Goal: Task Accomplishment & Management: Manage account settings

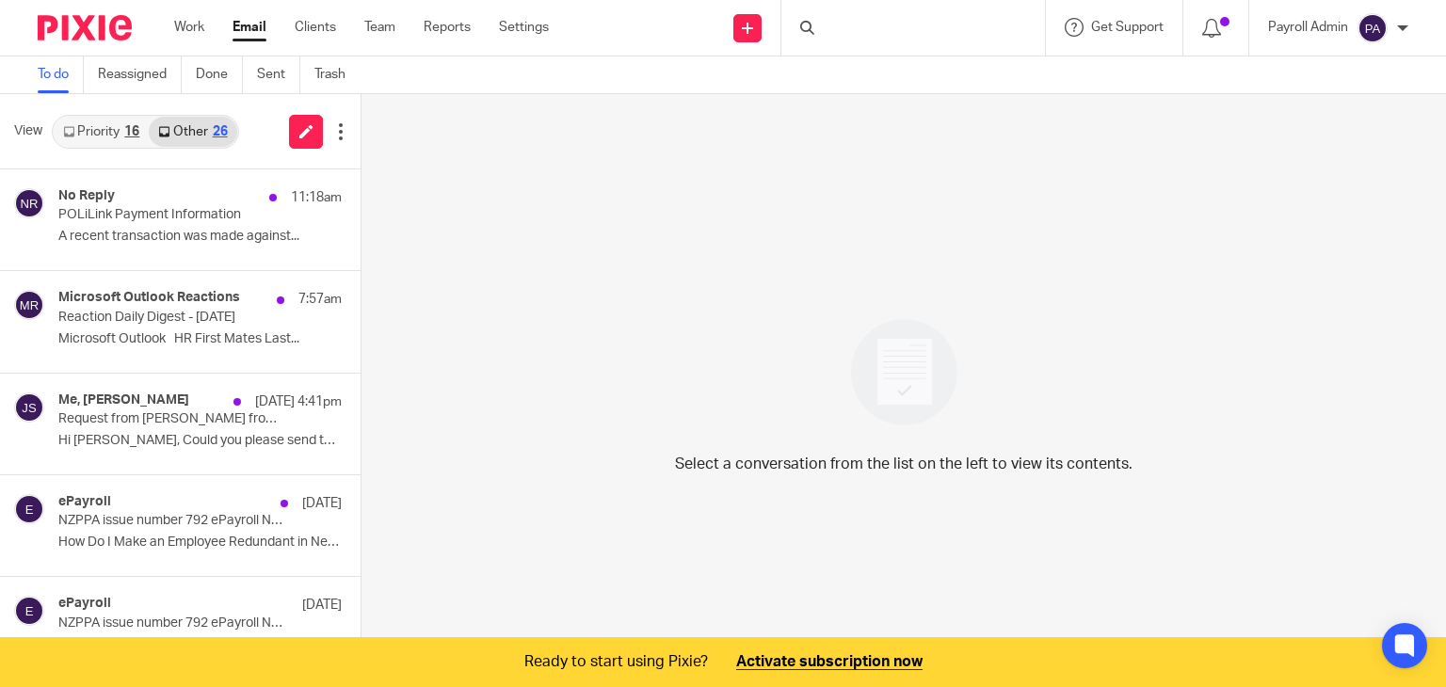
scroll to position [47, 0]
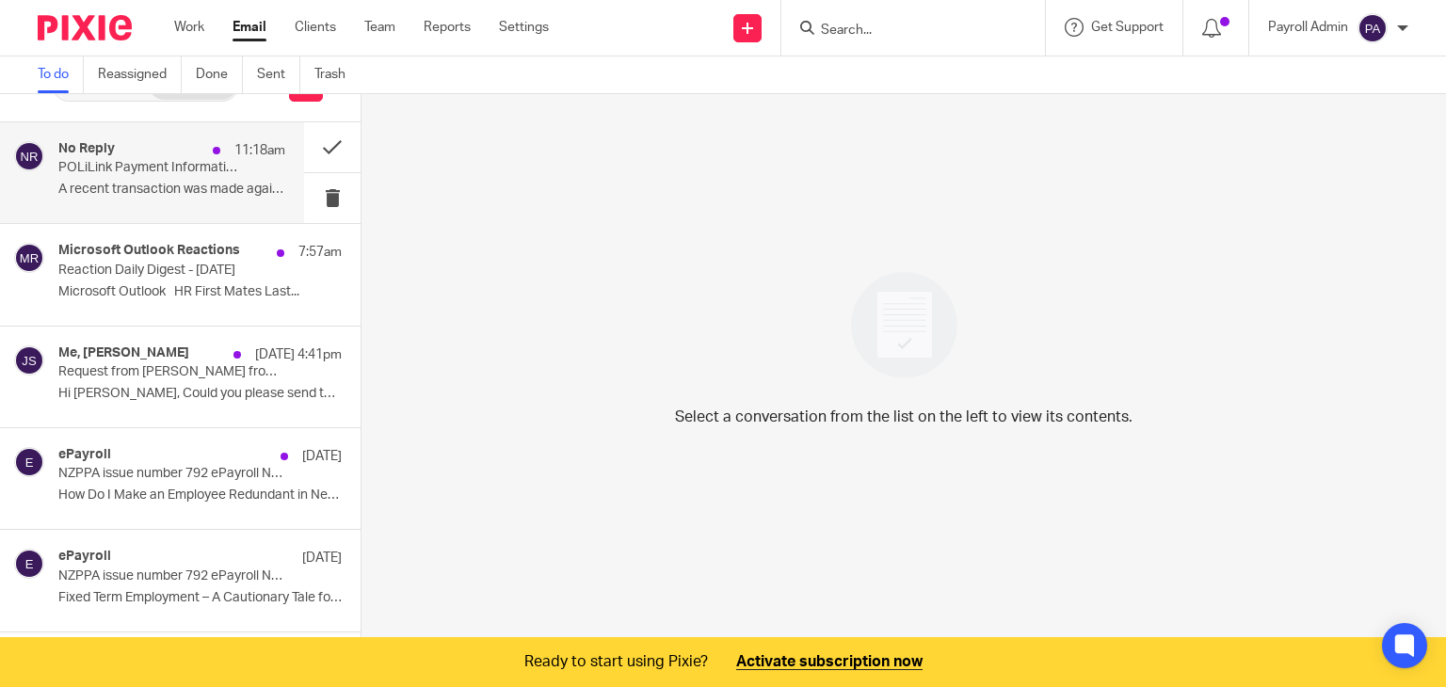
click at [141, 157] on div "No Reply 11:18am" at bounding box center [171, 150] width 227 height 19
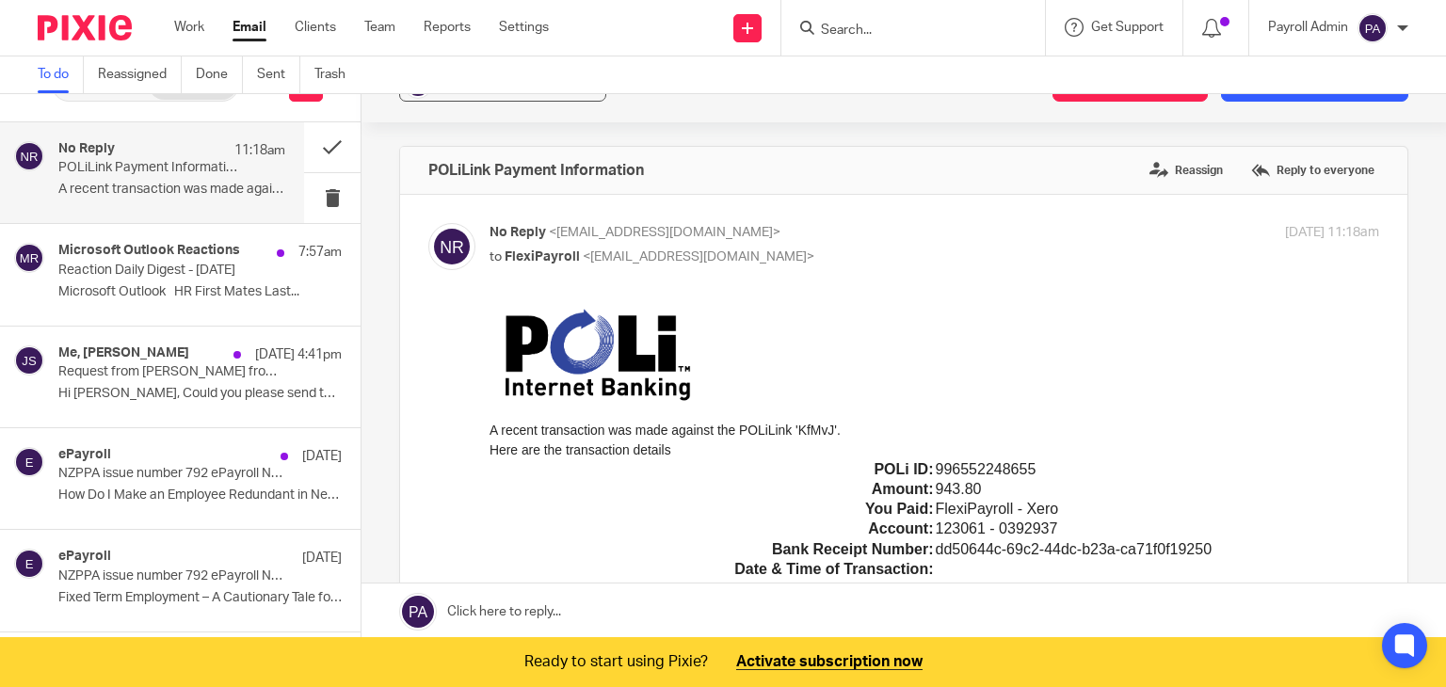
scroll to position [0, 0]
click at [1265, 102] on div "? + Associate email with client Create task from email Add email to existing ta…" at bounding box center [904, 84] width 1085 height 75
click at [1269, 102] on div "? + Associate email with client Create task from email Add email to existing ta…" at bounding box center [904, 84] width 1085 height 75
click at [1273, 99] on button "Add email to existing task" at bounding box center [1314, 85] width 187 height 34
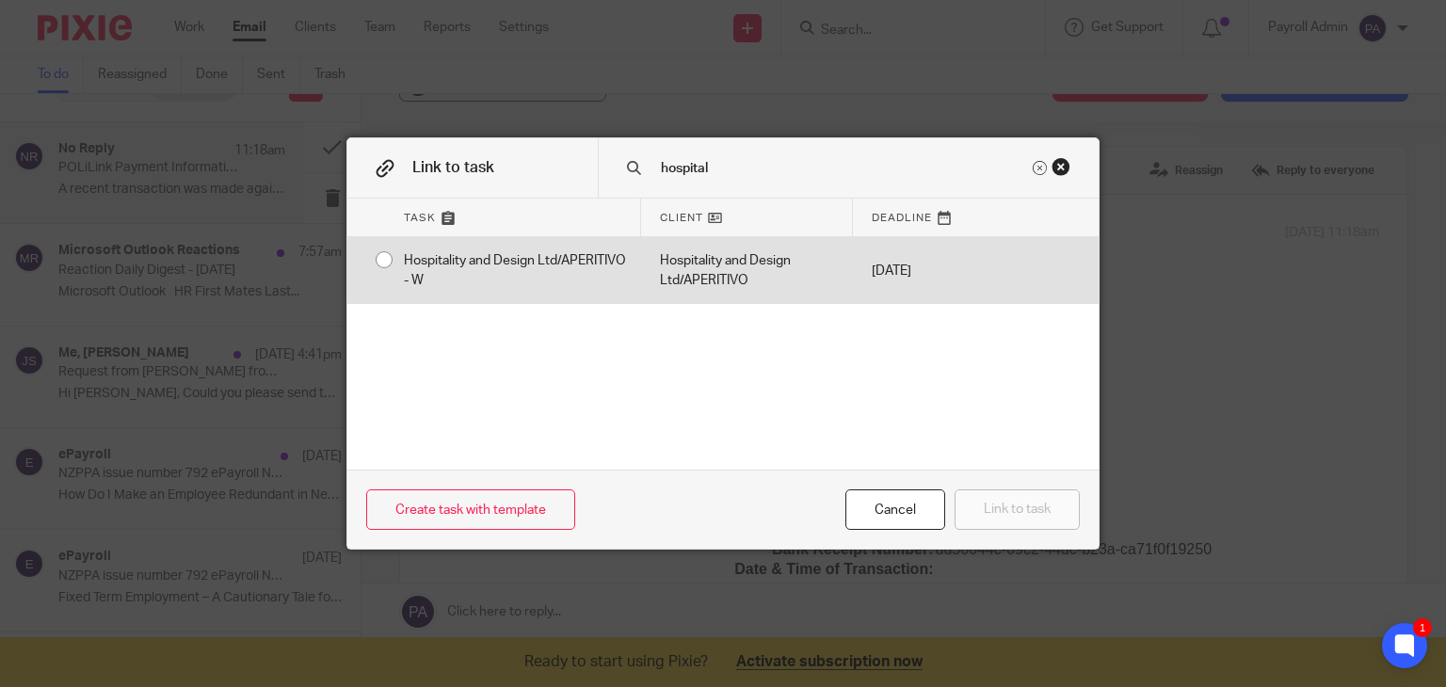
type input "hospital"
click at [374, 261] on input "radio" at bounding box center [384, 260] width 36 height 36
radio input "false"
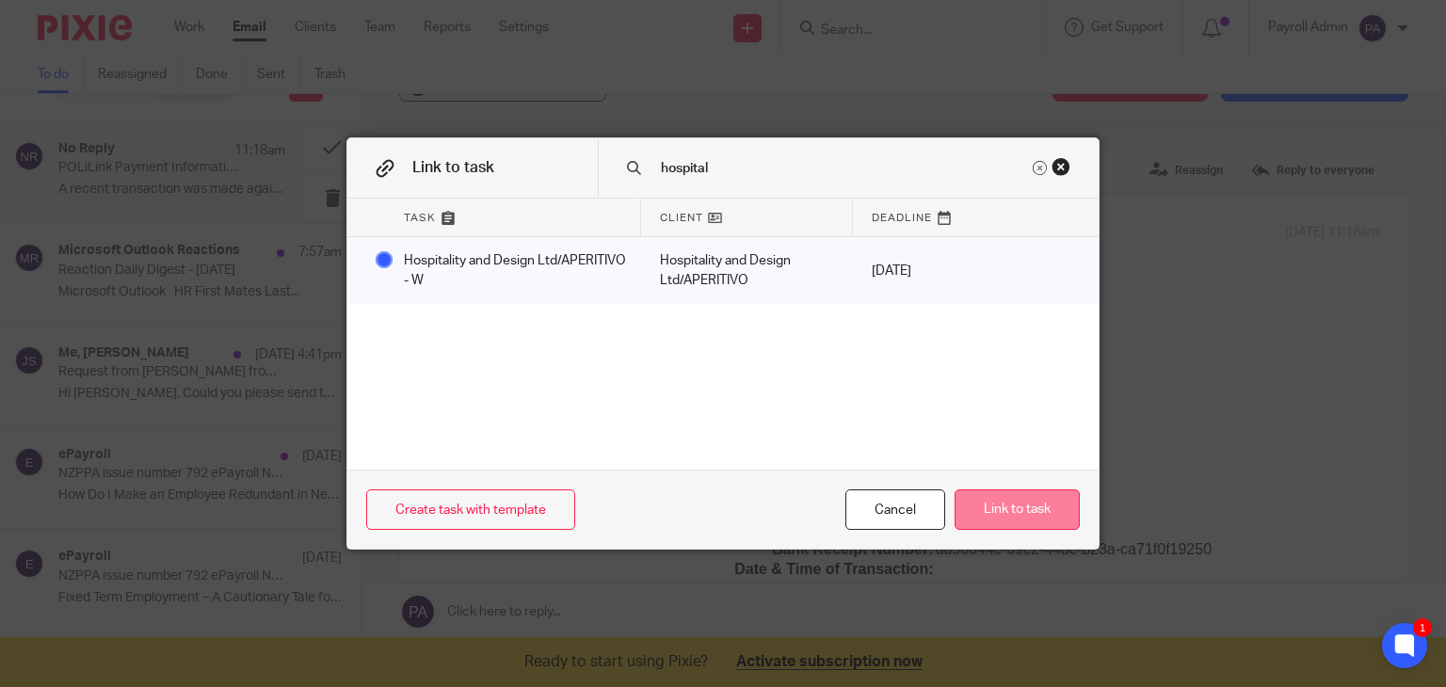
click at [1014, 511] on button "Link to task" at bounding box center [1017, 510] width 125 height 40
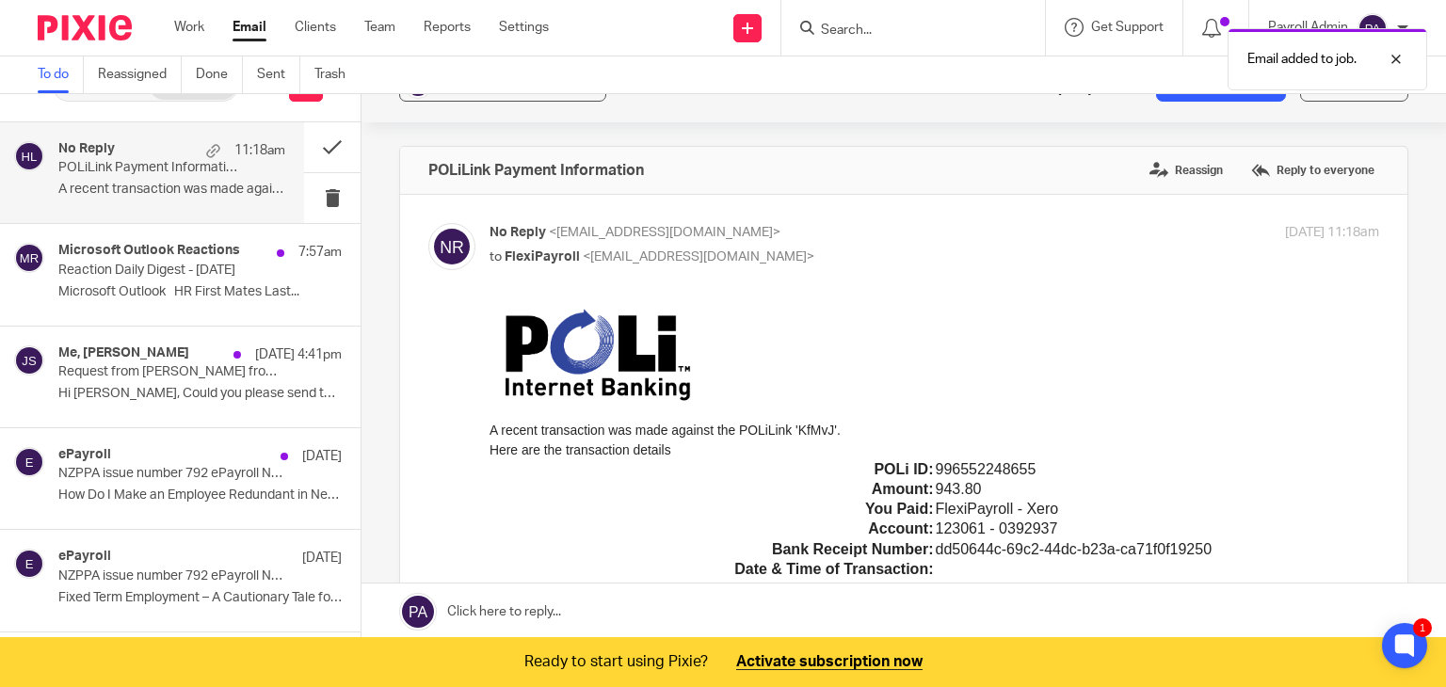
click at [520, 93] on div "To do Reassigned Done Sent Trash" at bounding box center [723, 75] width 1446 height 38
click at [516, 100] on button "? + Associate email with client" at bounding box center [502, 85] width 207 height 34
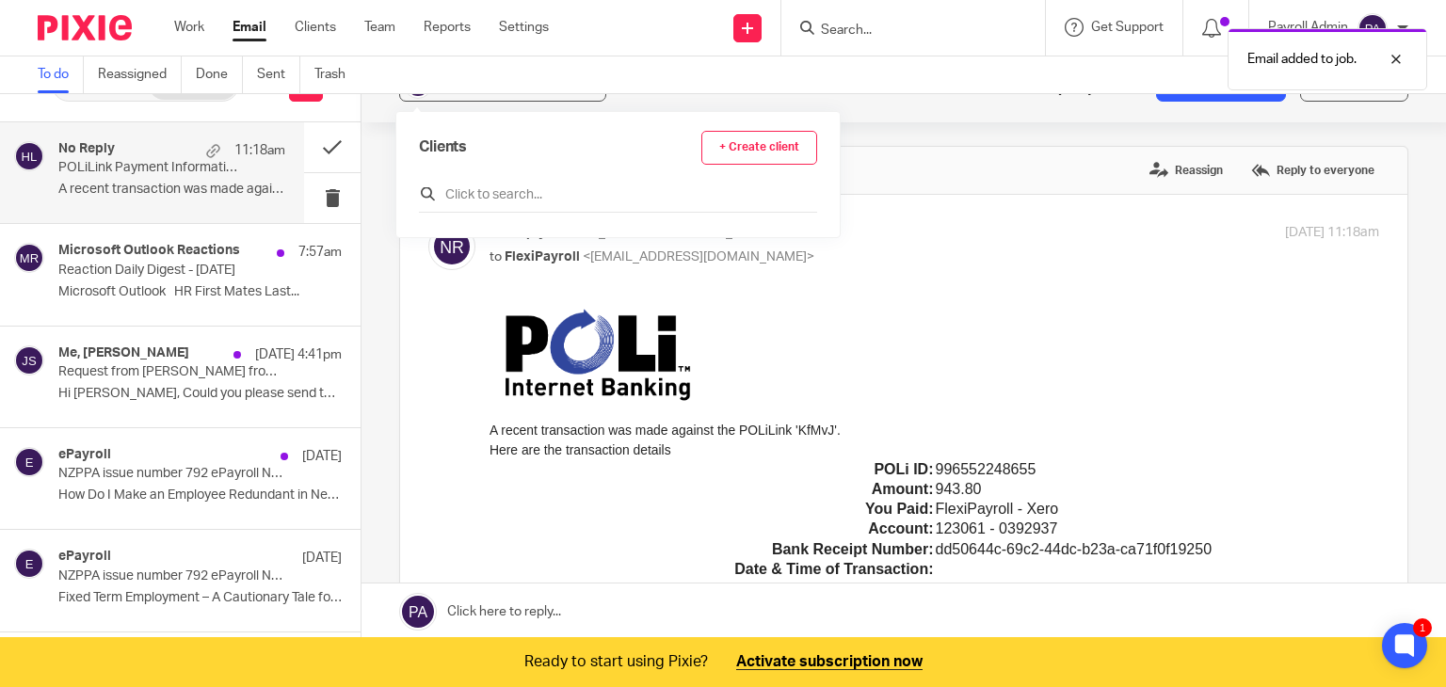
click at [528, 185] on input "text" at bounding box center [618, 194] width 398 height 19
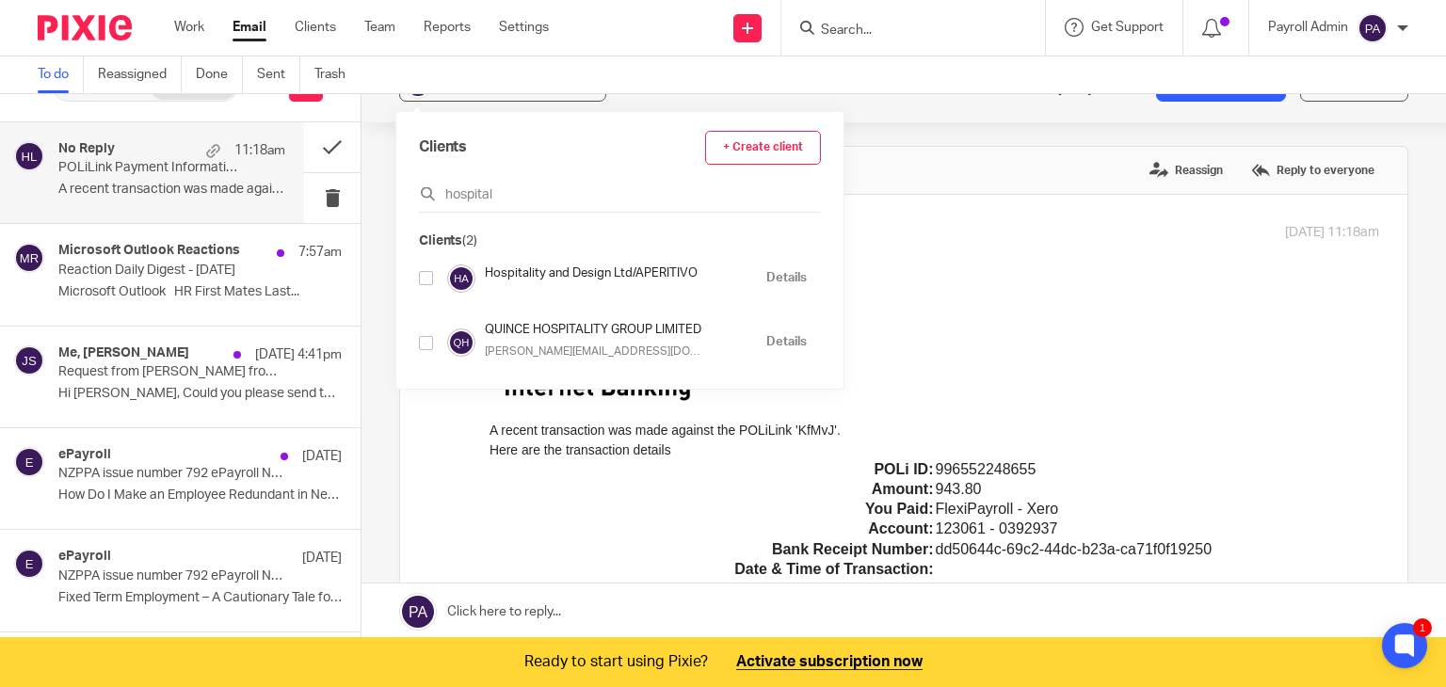
type input "hospital"
click at [426, 275] on input "checkbox" at bounding box center [426, 278] width 14 height 14
checkbox input "true"
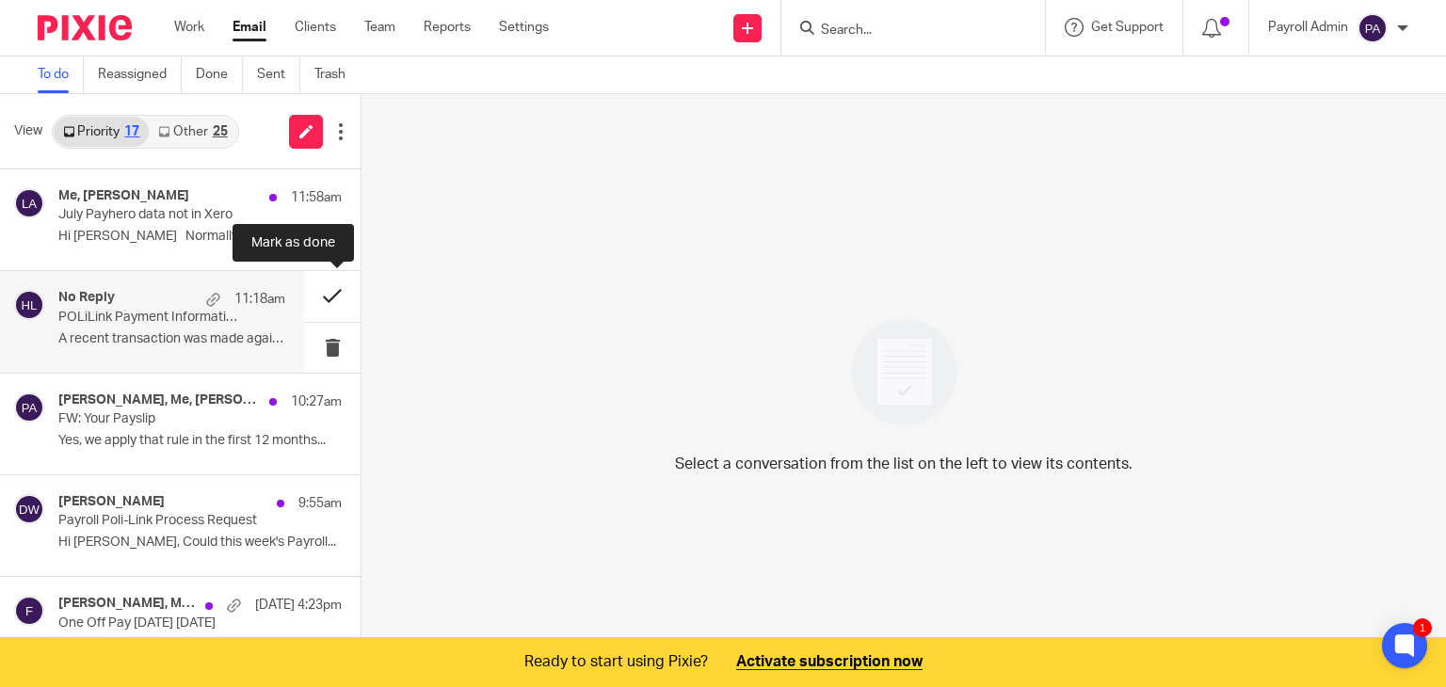
click at [314, 290] on button at bounding box center [332, 296] width 56 height 50
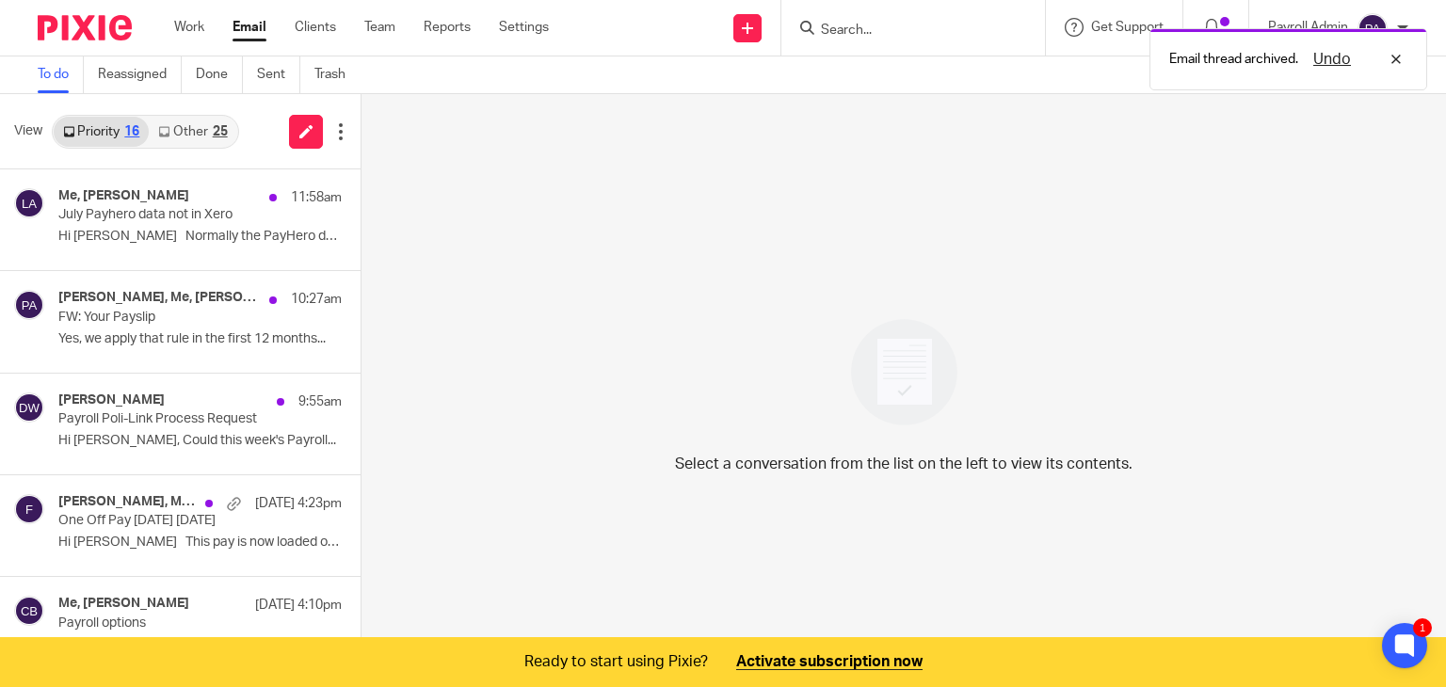
click at [222, 133] on div "25" at bounding box center [220, 131] width 15 height 13
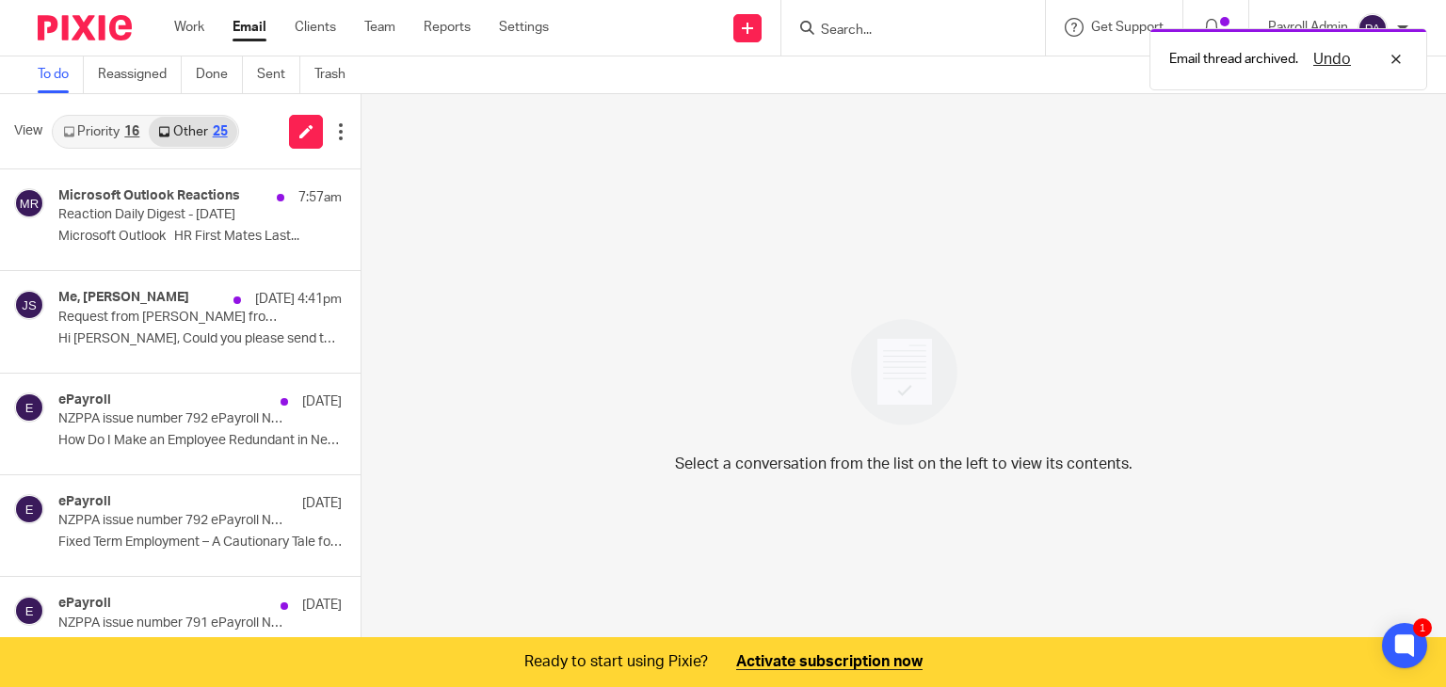
scroll to position [47, 0]
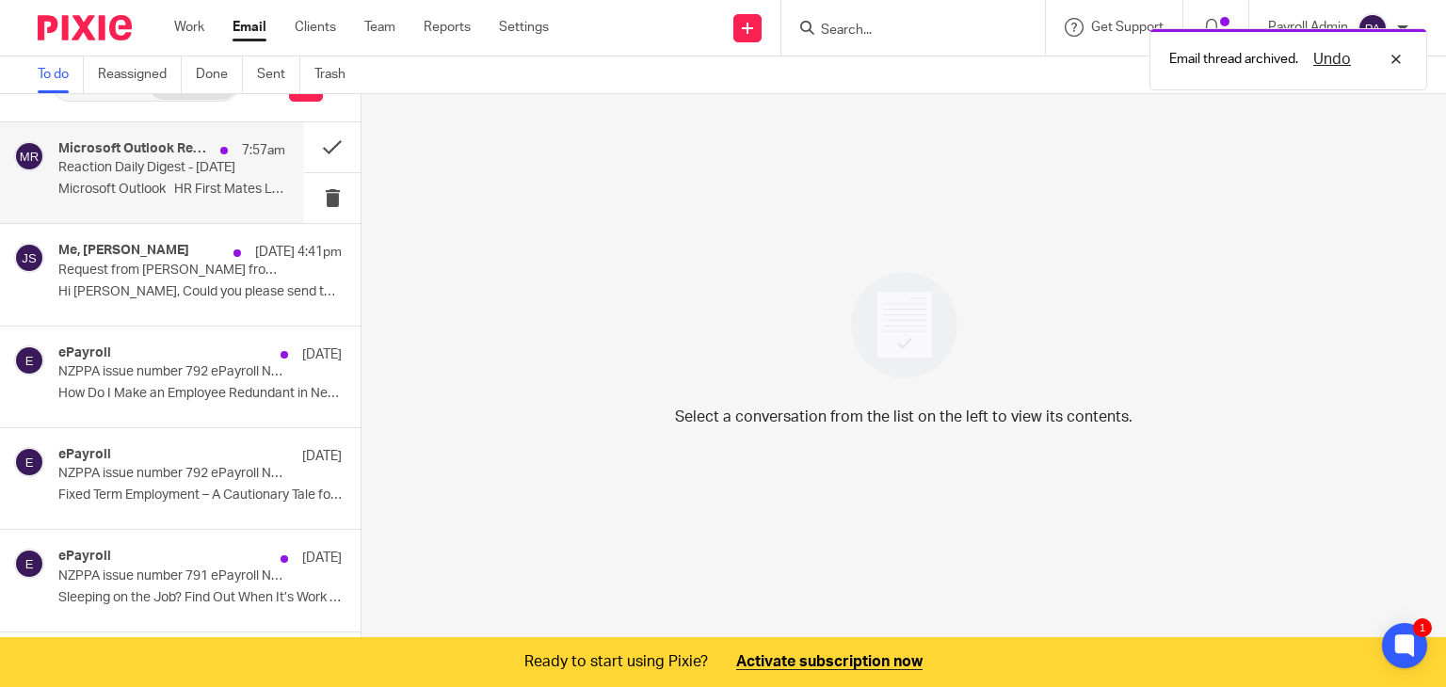
click at [207, 173] on p "Reaction Daily Digest - [DATE]" at bounding box center [149, 168] width 182 height 16
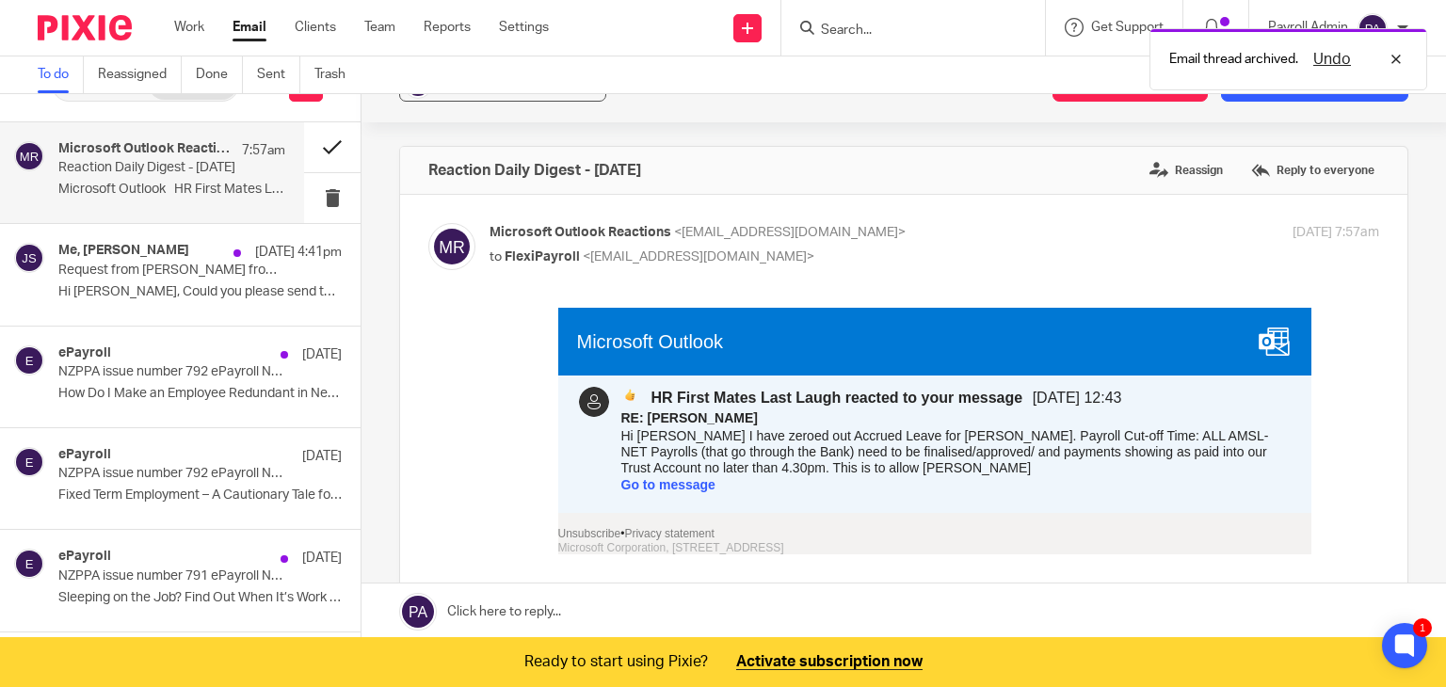
scroll to position [0, 0]
click at [326, 137] on button at bounding box center [332, 147] width 56 height 50
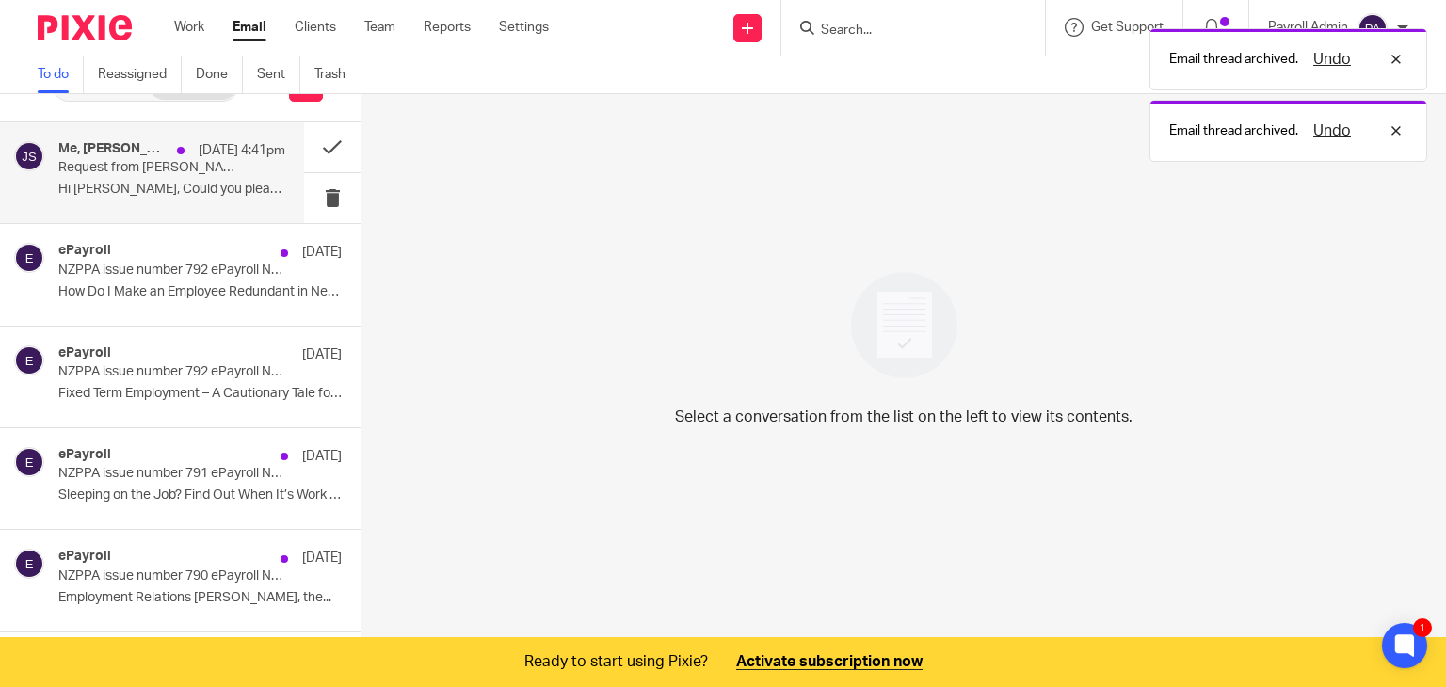
click at [172, 163] on p "Request from [PERSON_NAME] from payroll" at bounding box center [149, 168] width 182 height 16
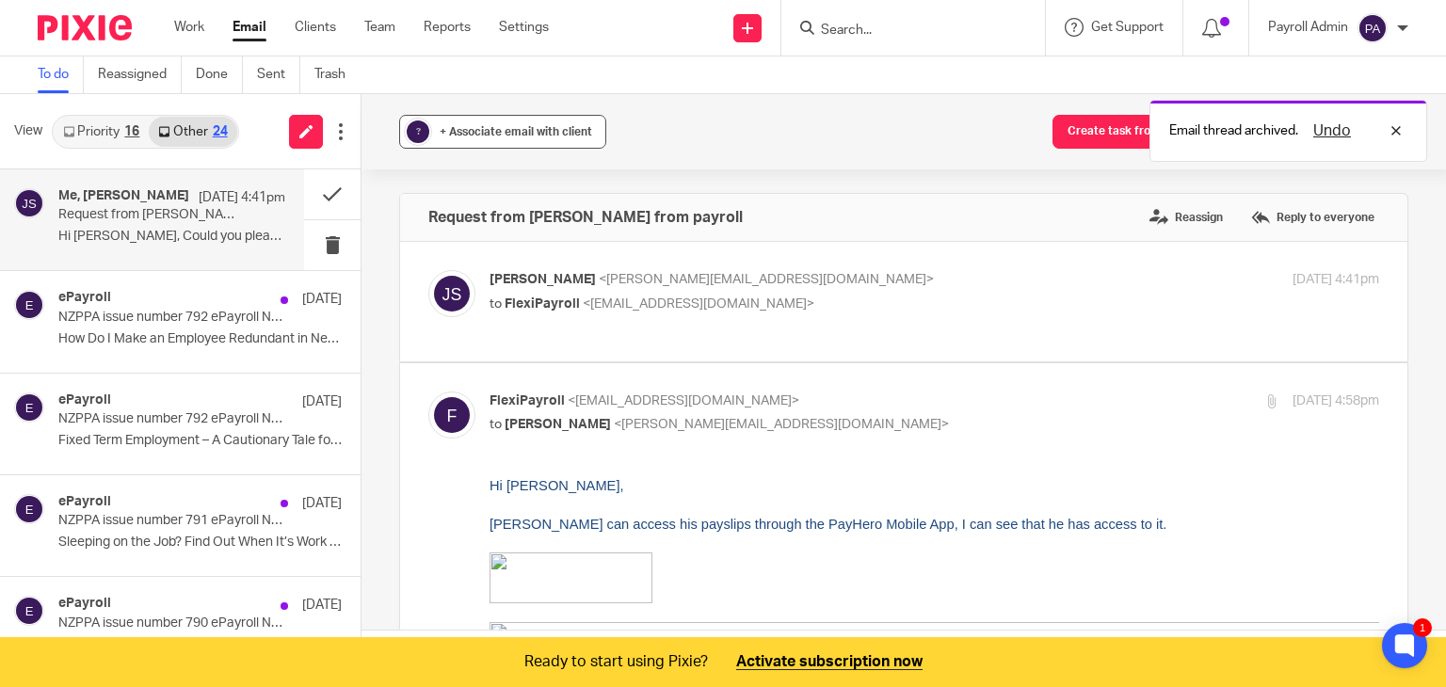
click at [528, 130] on span "+ Associate email with client" at bounding box center [516, 131] width 153 height 11
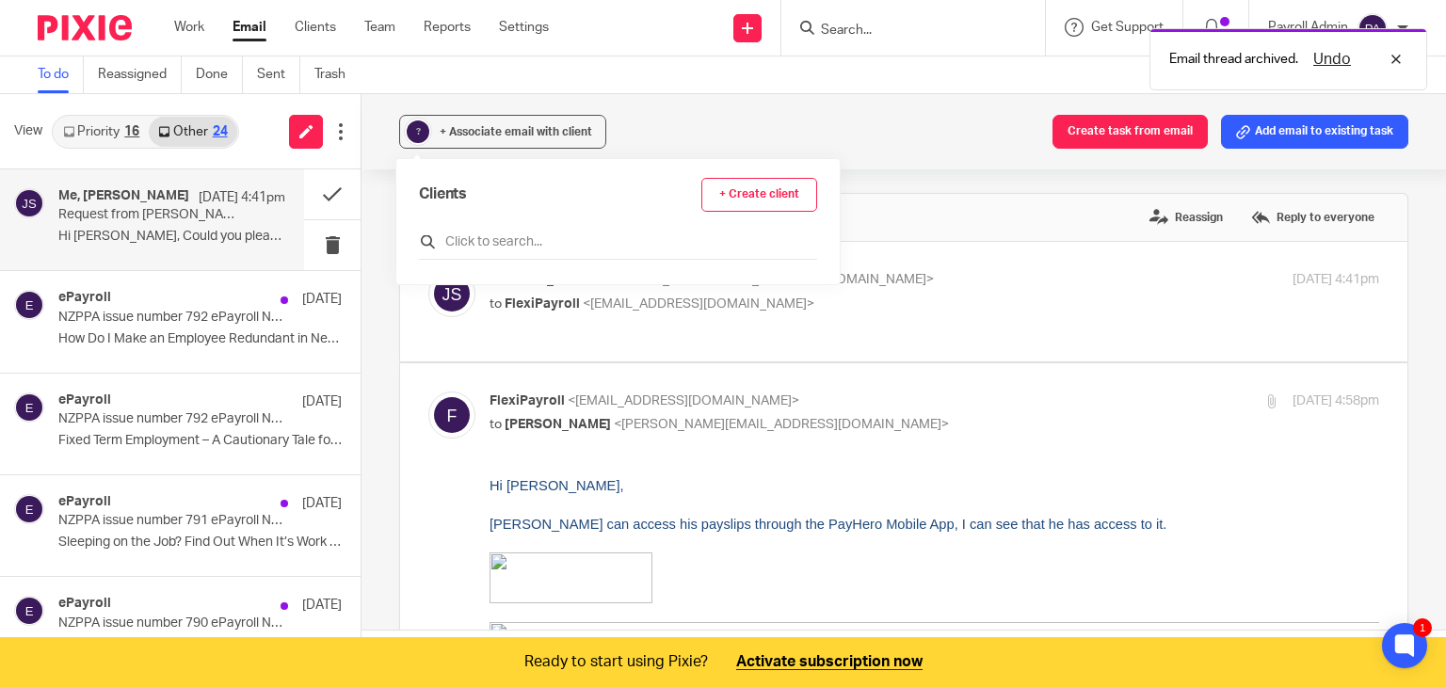
click at [491, 236] on input "text" at bounding box center [618, 242] width 398 height 19
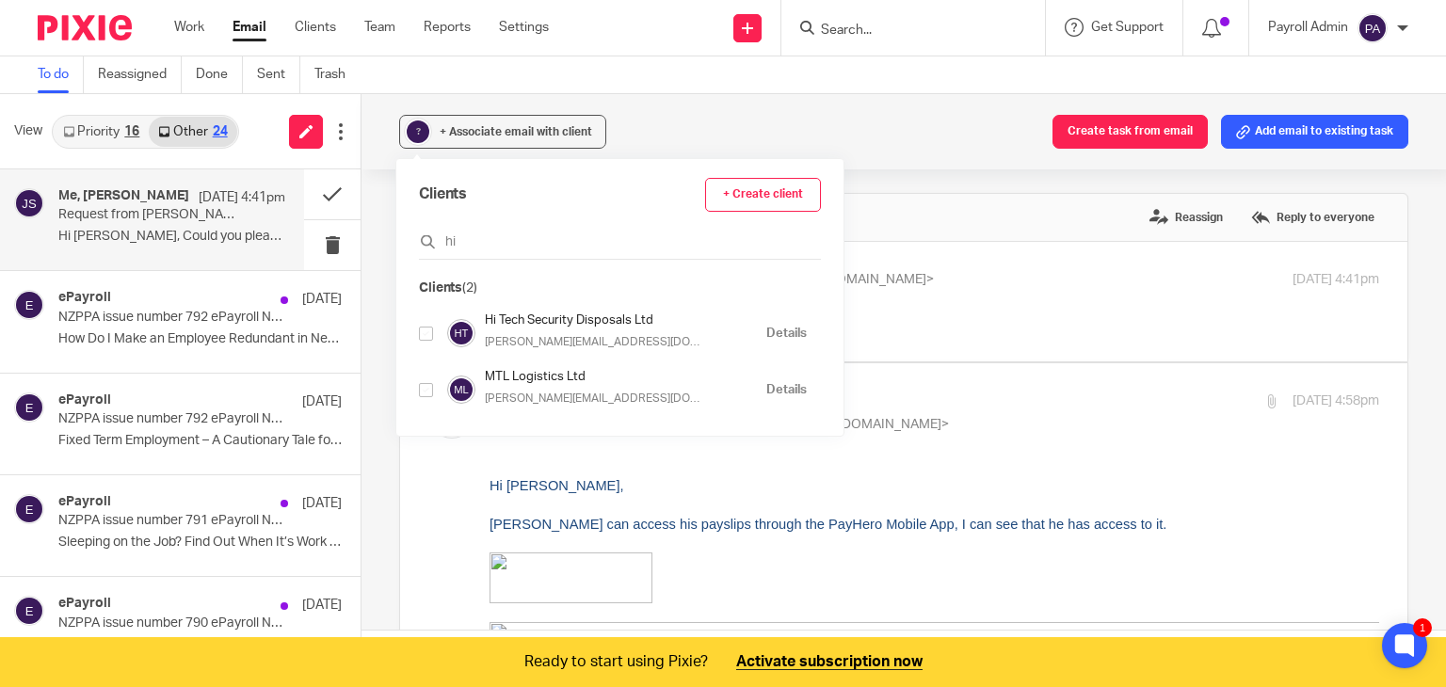
type input "hi"
click at [429, 334] on input "checkbox" at bounding box center [426, 334] width 14 height 14
checkbox input "true"
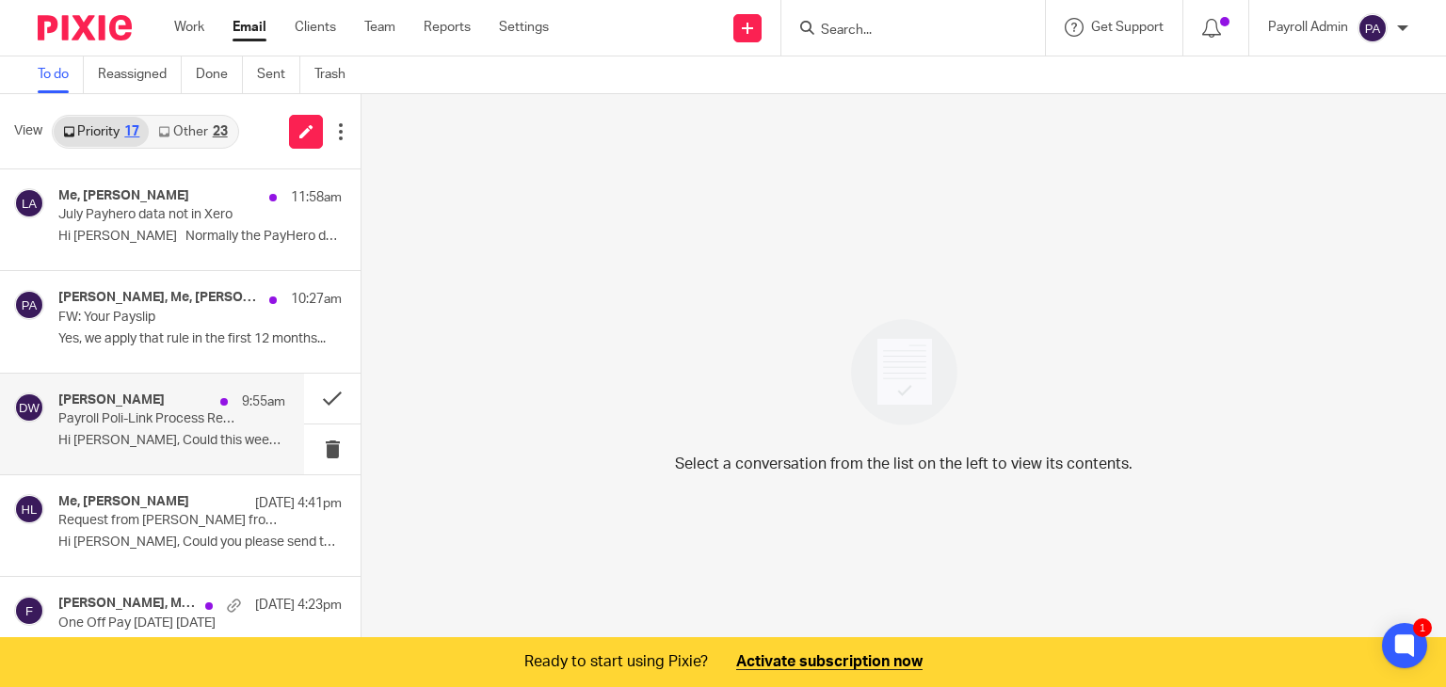
click at [211, 408] on div "9:55am" at bounding box center [248, 402] width 74 height 19
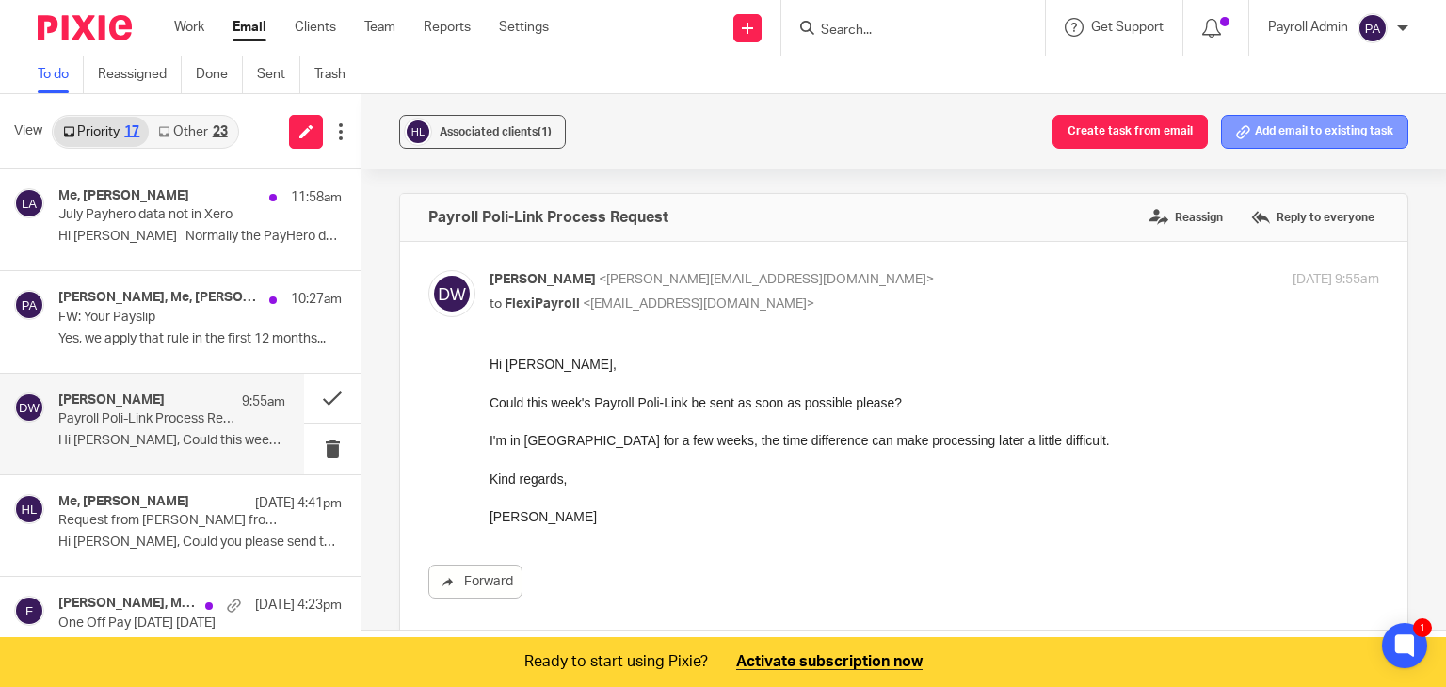
click at [1264, 123] on button "Add email to existing task" at bounding box center [1314, 132] width 187 height 34
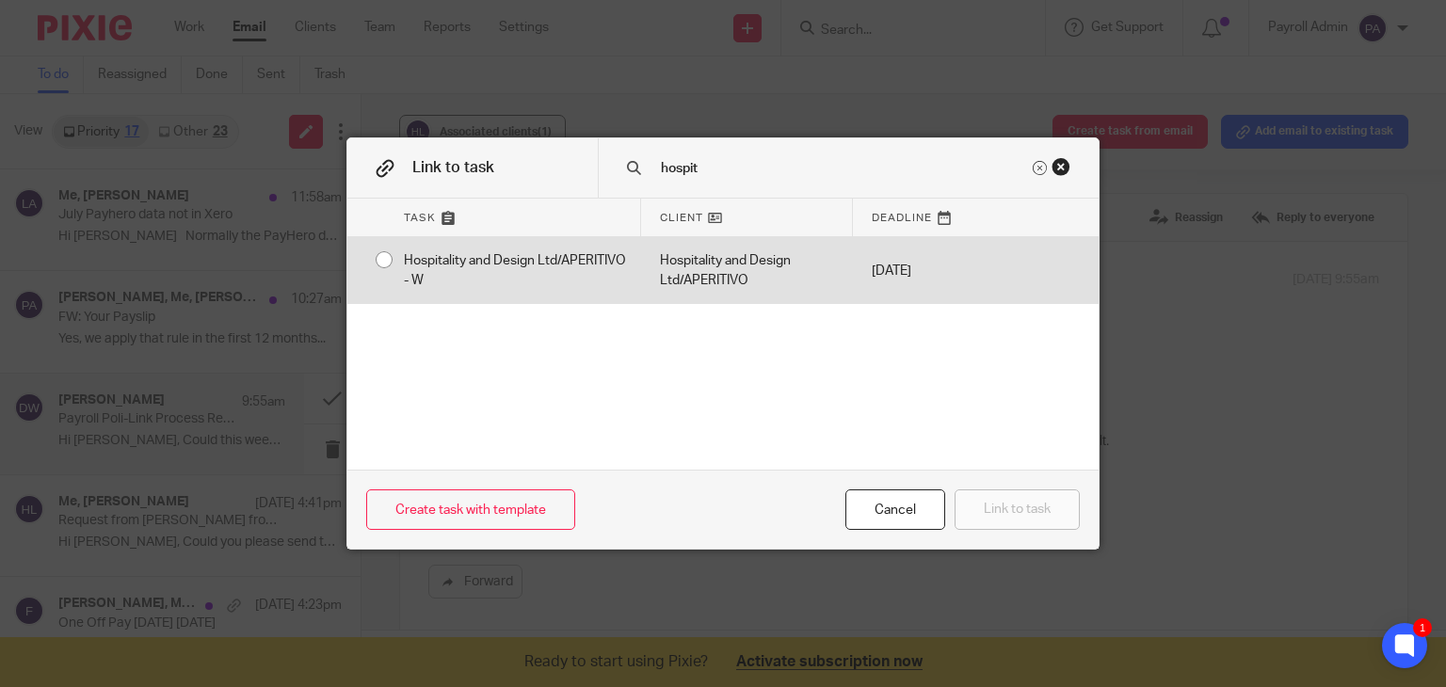
type input "hospit"
click at [385, 261] on div "Hospitality and Design Ltd/APERITIVO - W" at bounding box center [513, 270] width 256 height 67
radio input "true"
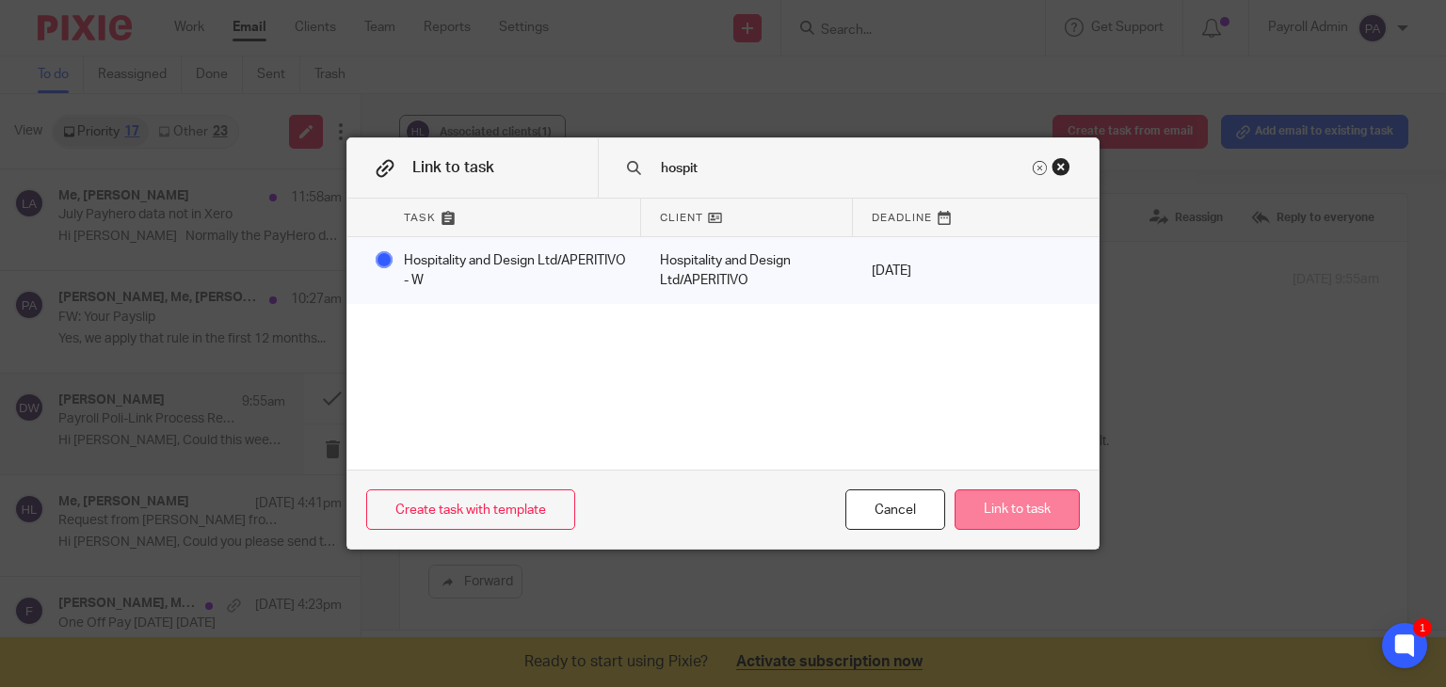
click at [1013, 510] on button "Link to task" at bounding box center [1017, 510] width 125 height 40
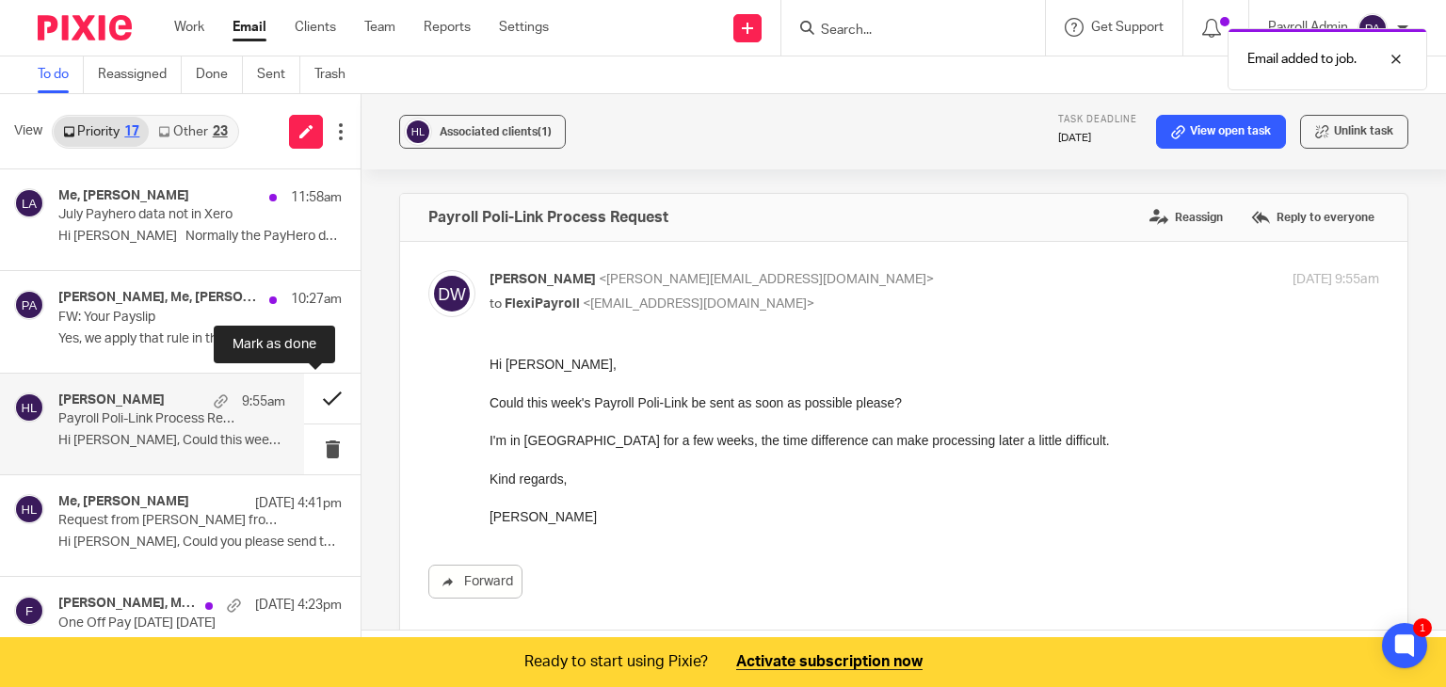
click at [311, 394] on button at bounding box center [332, 399] width 56 height 50
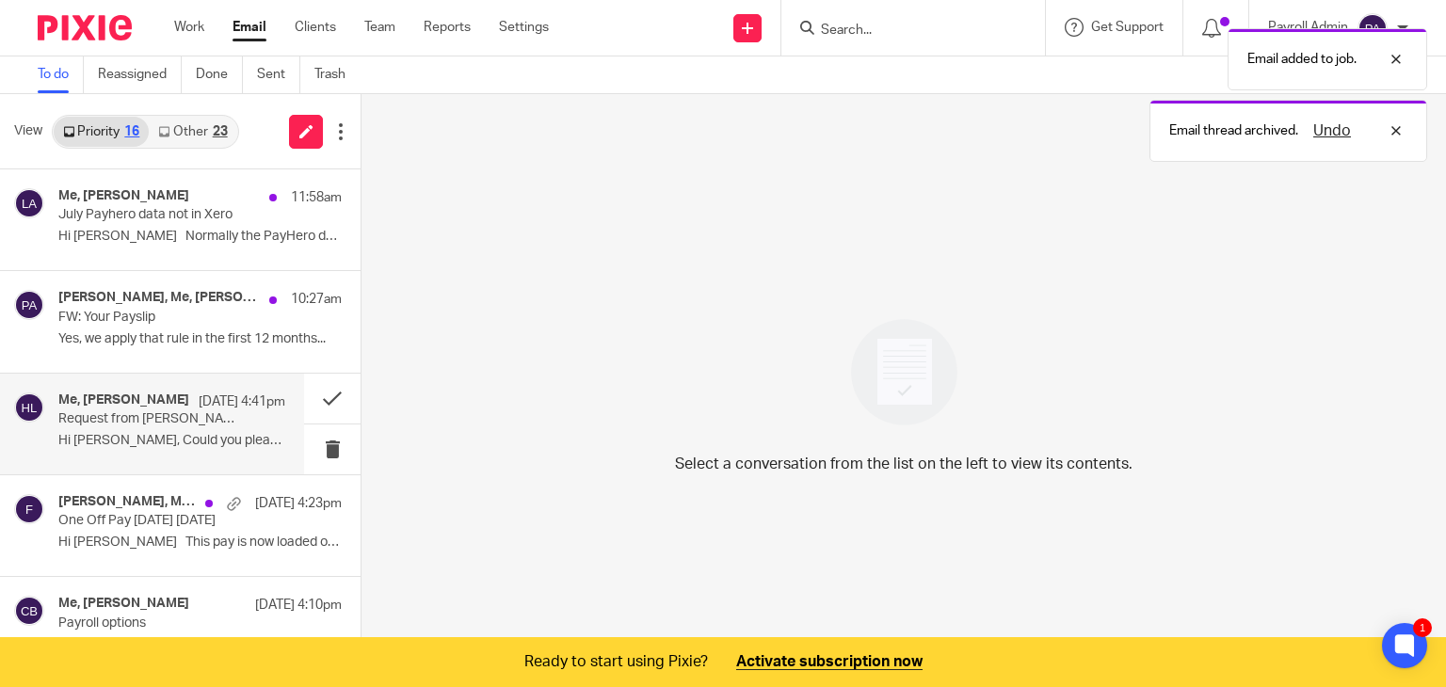
click at [120, 413] on p "Request from [PERSON_NAME] from payroll" at bounding box center [149, 419] width 182 height 16
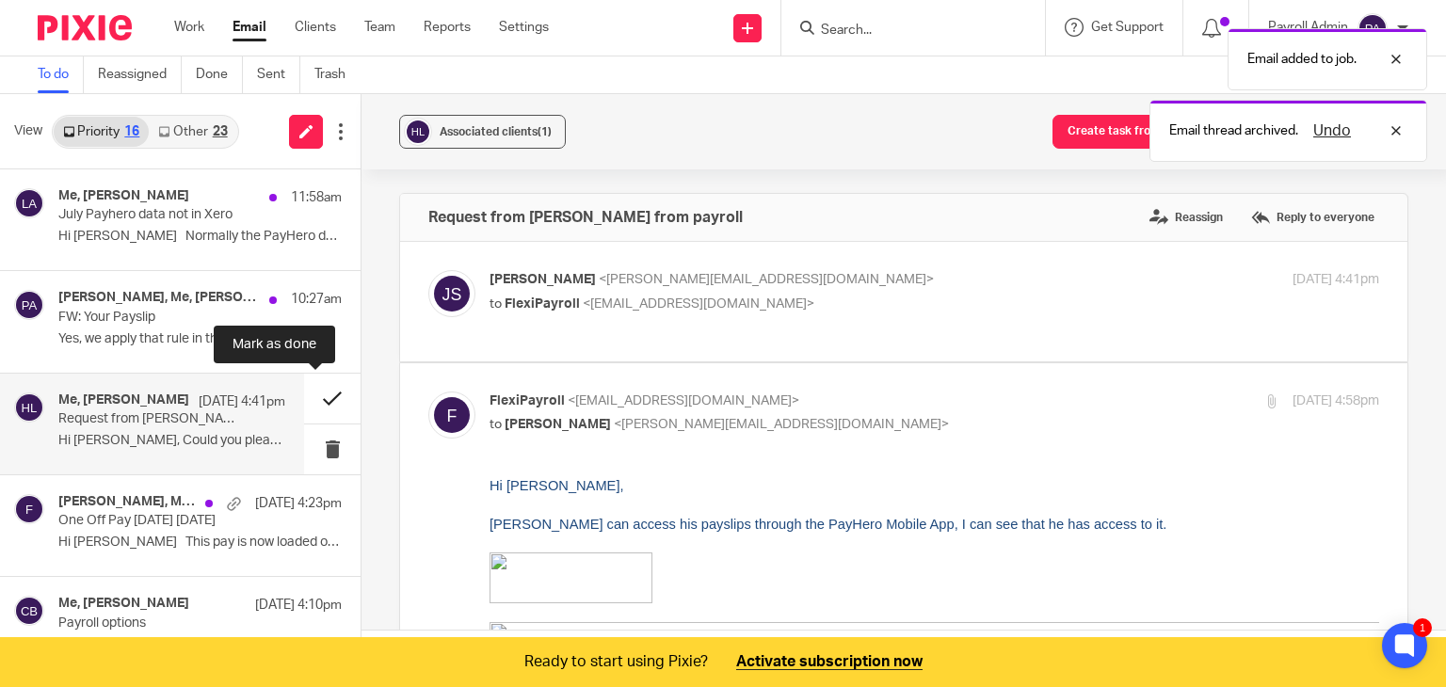
click at [310, 393] on button at bounding box center [332, 399] width 56 height 50
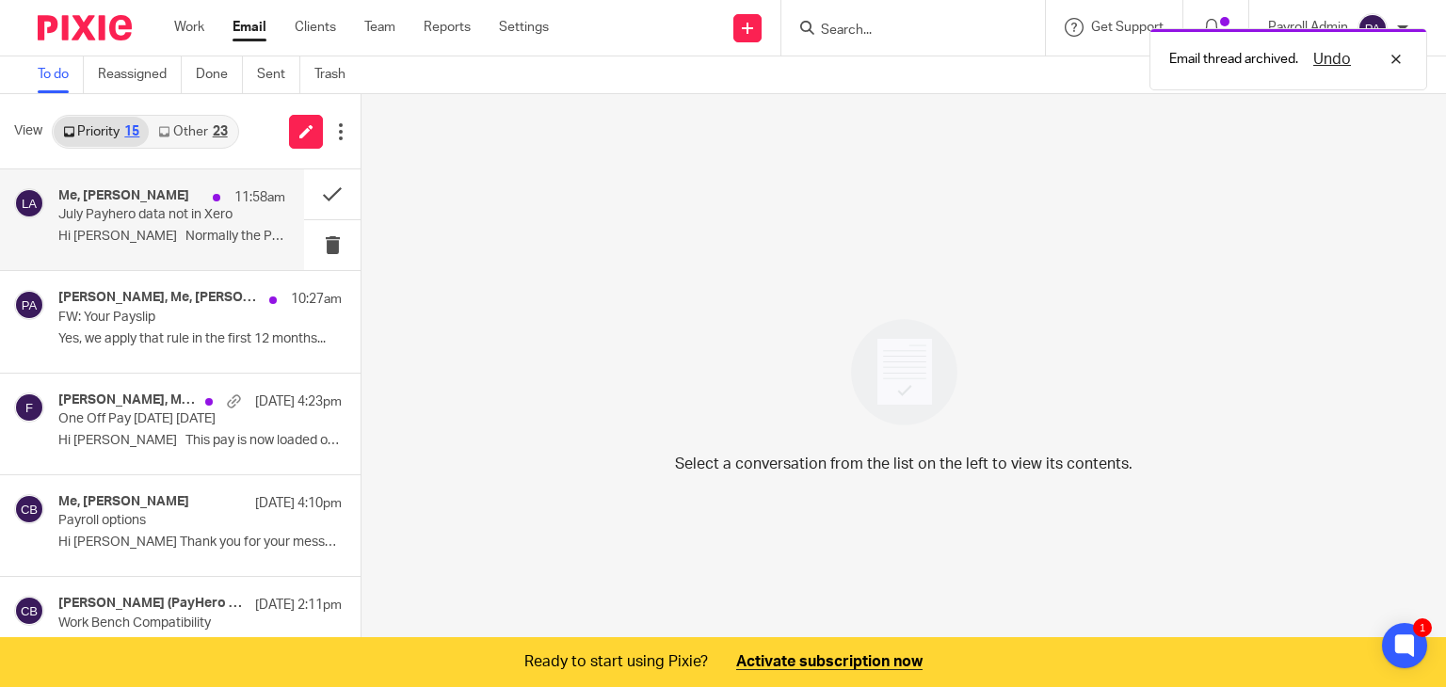
click at [181, 200] on div "Me, Louise Ardern 11:58am" at bounding box center [171, 197] width 227 height 19
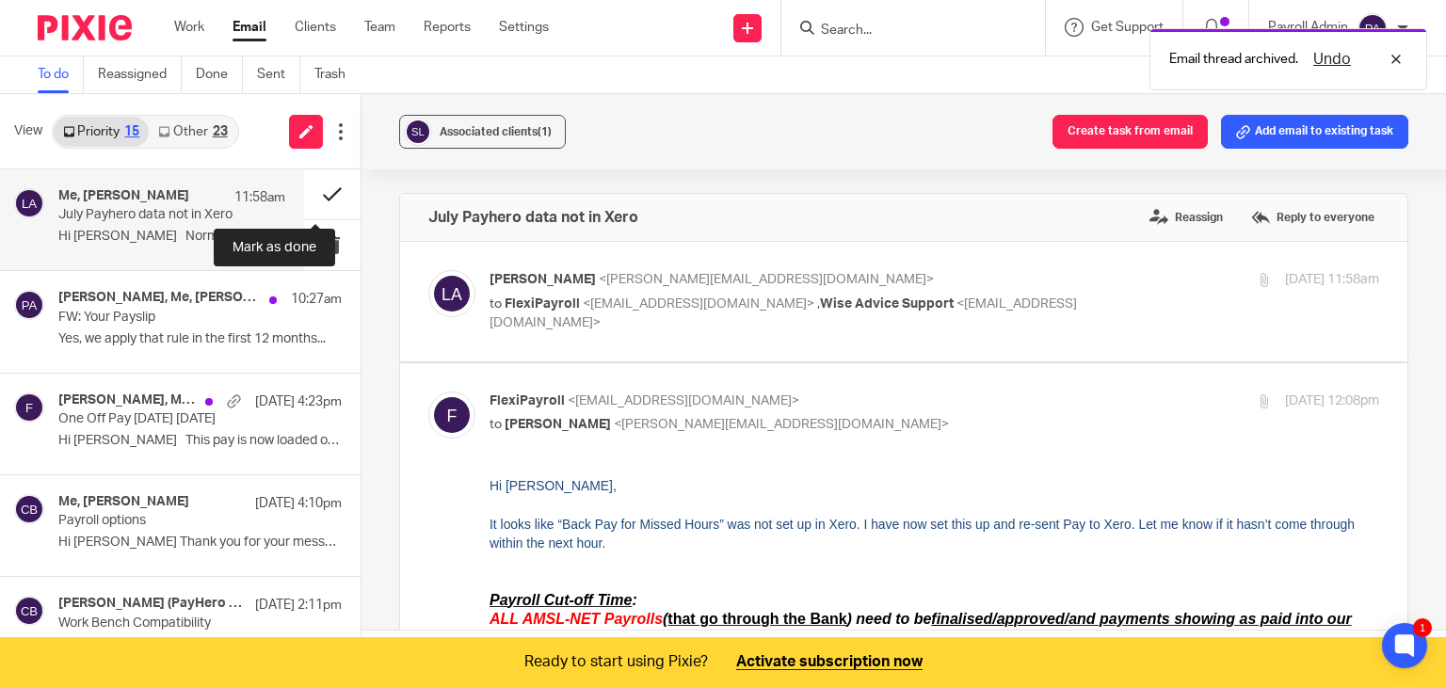
click at [315, 189] on button at bounding box center [332, 194] width 56 height 50
